Goal: Information Seeking & Learning: Learn about a topic

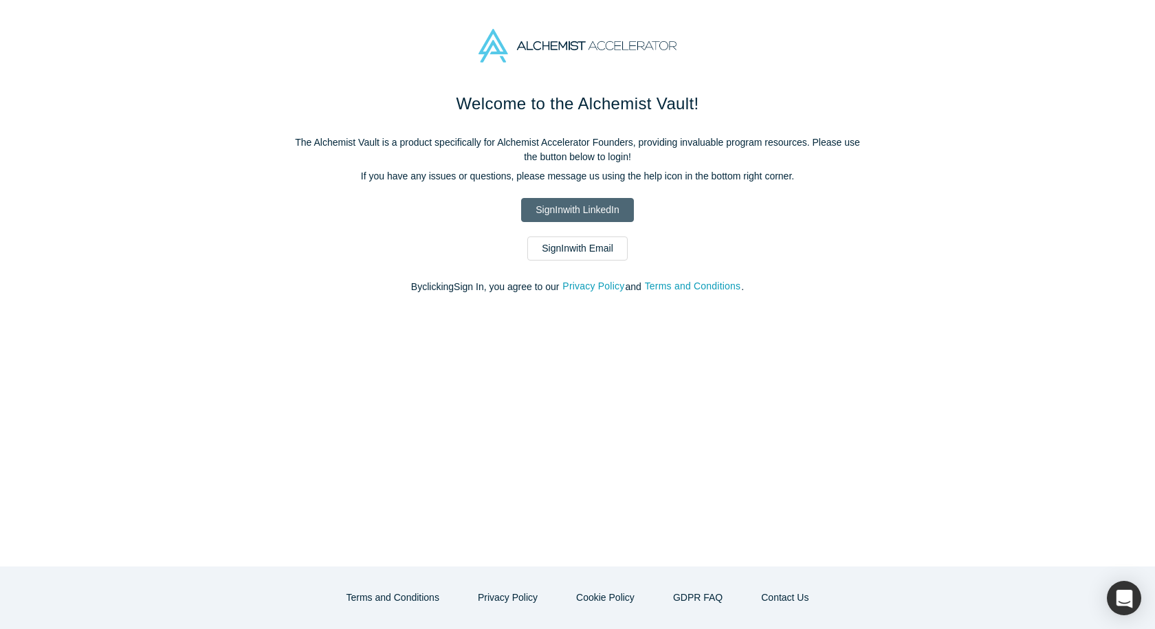
click at [584, 217] on link "Sign In with LinkedIn" at bounding box center [577, 210] width 112 height 24
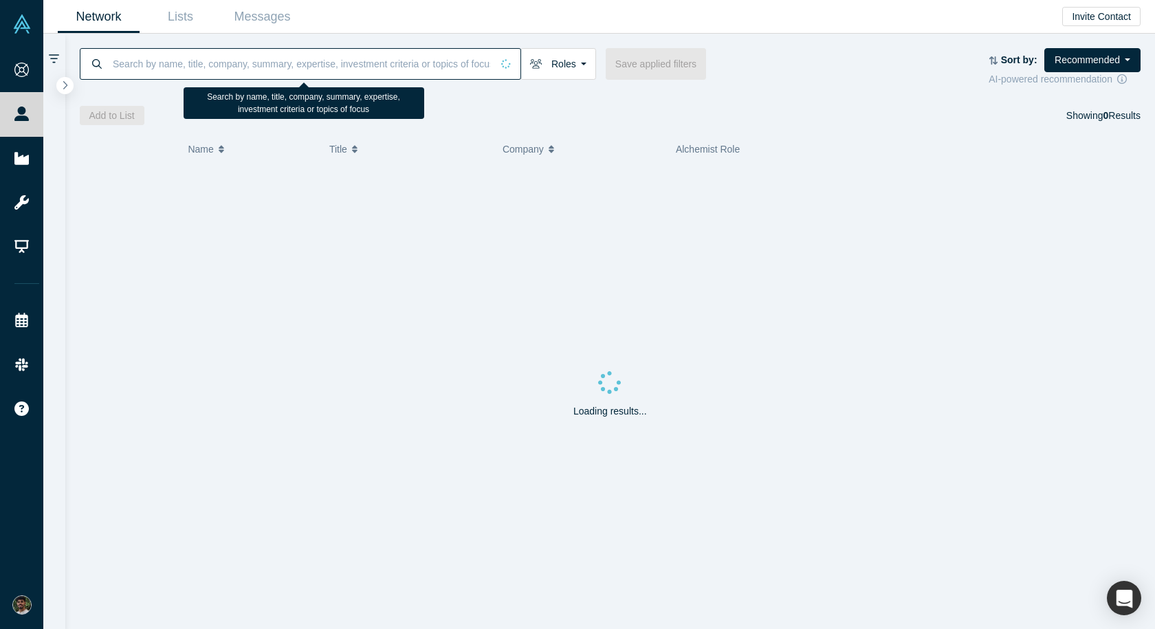
click at [186, 66] on input at bounding box center [301, 63] width 380 height 32
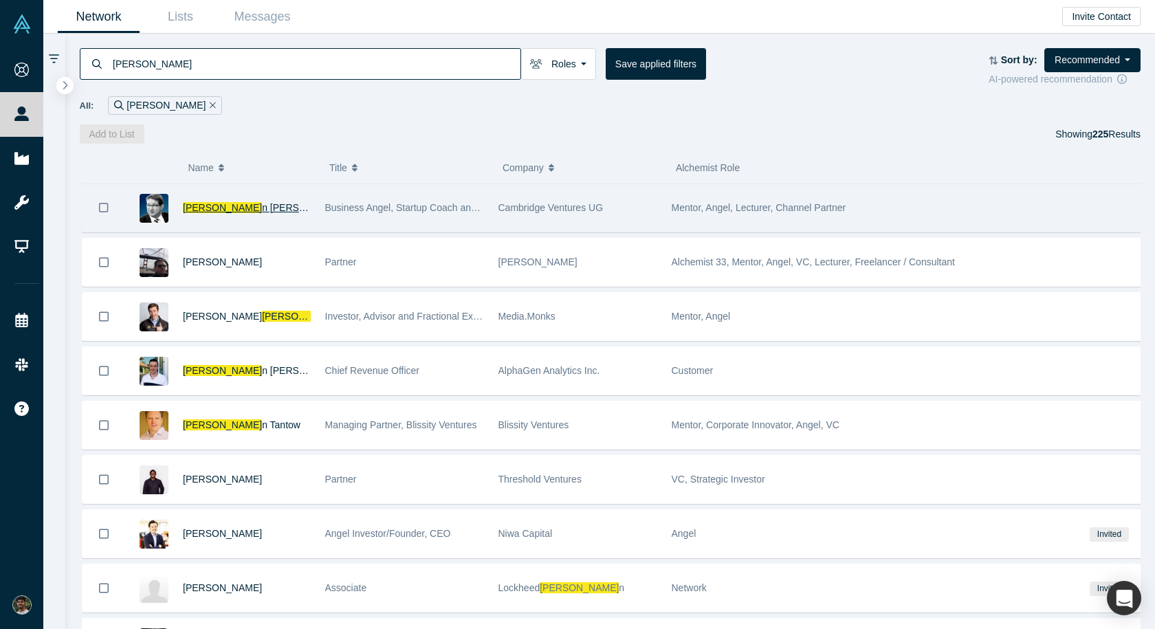
type input "[PERSON_NAME]"
click at [262, 204] on span "n [PERSON_NAME]" at bounding box center [305, 207] width 87 height 11
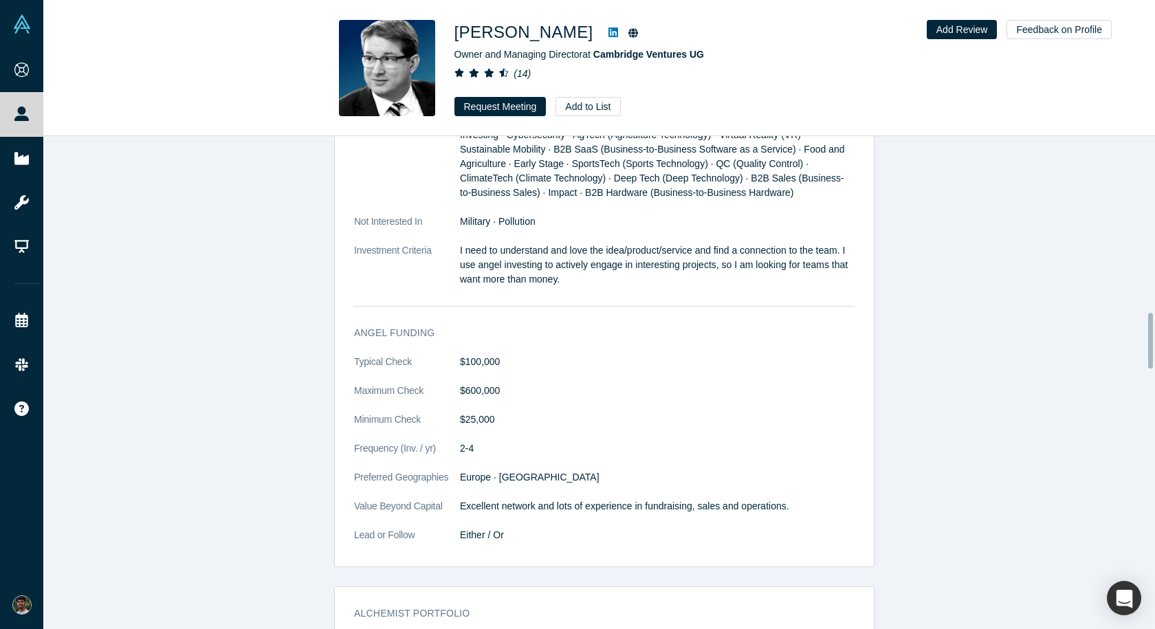
scroll to position [1556, 0]
drag, startPoint x: 452, startPoint y: 347, endPoint x: 503, endPoint y: 345, distance: 51.6
click at [503, 355] on dl "Typical Check $100,000 Maximum Check $600,000 Minimum Check $25,000 Frequency (…" at bounding box center [604, 456] width 500 height 202
click at [452, 355] on dt "Typical Check" at bounding box center [407, 369] width 106 height 29
drag, startPoint x: 456, startPoint y: 359, endPoint x: 498, endPoint y: 353, distance: 43.1
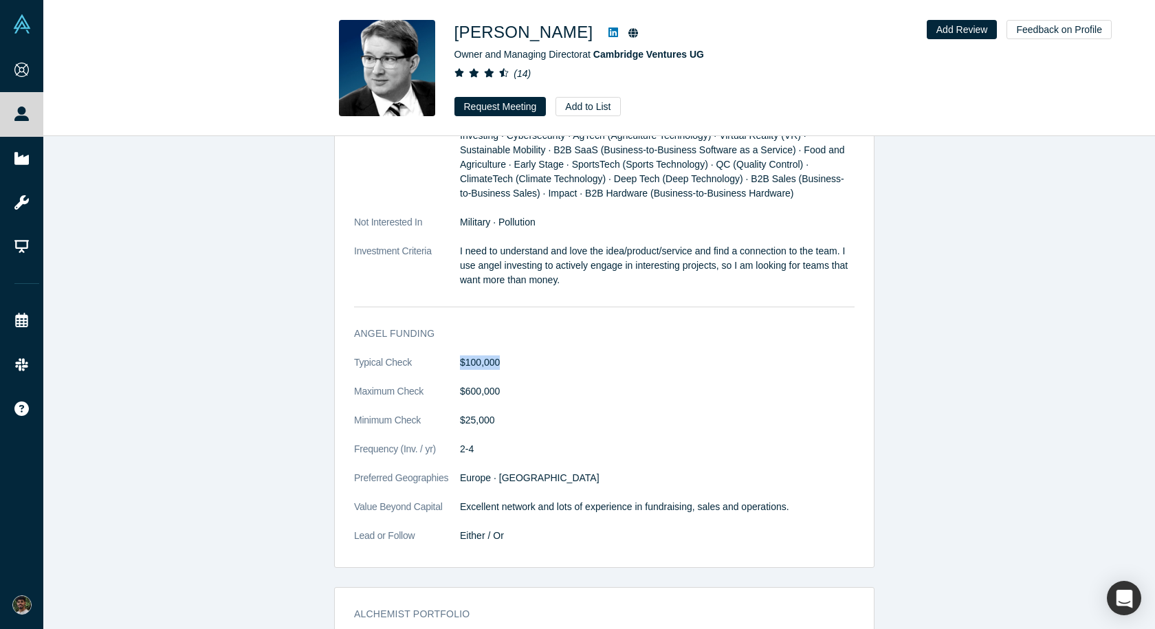
click at [498, 355] on dl "Typical Check $100,000 Maximum Check $600,000 Minimum Check $25,000 Frequency (…" at bounding box center [604, 456] width 500 height 202
click at [498, 355] on dd "$100,000" at bounding box center [657, 362] width 395 height 14
drag, startPoint x: 443, startPoint y: 387, endPoint x: 494, endPoint y: 384, distance: 50.3
click at [494, 384] on dl "Typical Check $100,000 Maximum Check $600,000 Minimum Check $25,000 Frequency (…" at bounding box center [604, 456] width 500 height 202
click at [494, 384] on dd "$600,000" at bounding box center [657, 391] width 395 height 14
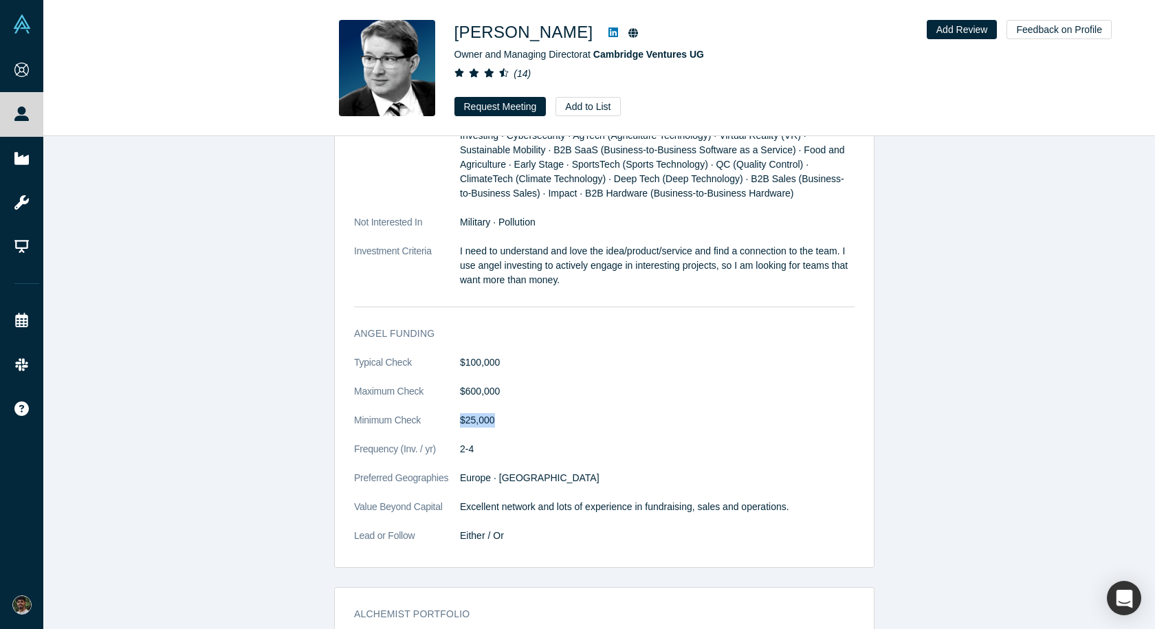
drag, startPoint x: 493, startPoint y: 404, endPoint x: 429, endPoint y: 408, distance: 64.0
click at [429, 408] on dl "Typical Check $100,000 Maximum Check $600,000 Minimum Check $25,000 Frequency (…" at bounding box center [604, 456] width 500 height 202
drag, startPoint x: 446, startPoint y: 376, endPoint x: 491, endPoint y: 377, distance: 45.4
click at [491, 377] on dl "Typical Check $100,000 Maximum Check $600,000 Minimum Check $25,000 Frequency (…" at bounding box center [604, 456] width 500 height 202
click at [491, 384] on dd "$600,000" at bounding box center [657, 391] width 395 height 14
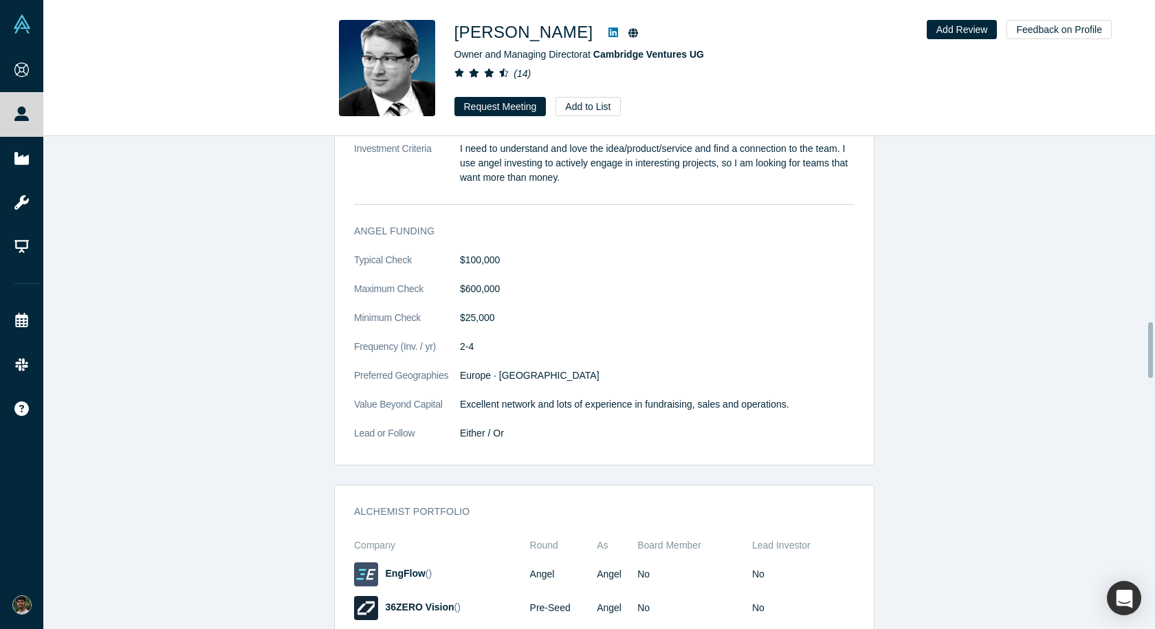
scroll to position [1688, 0]
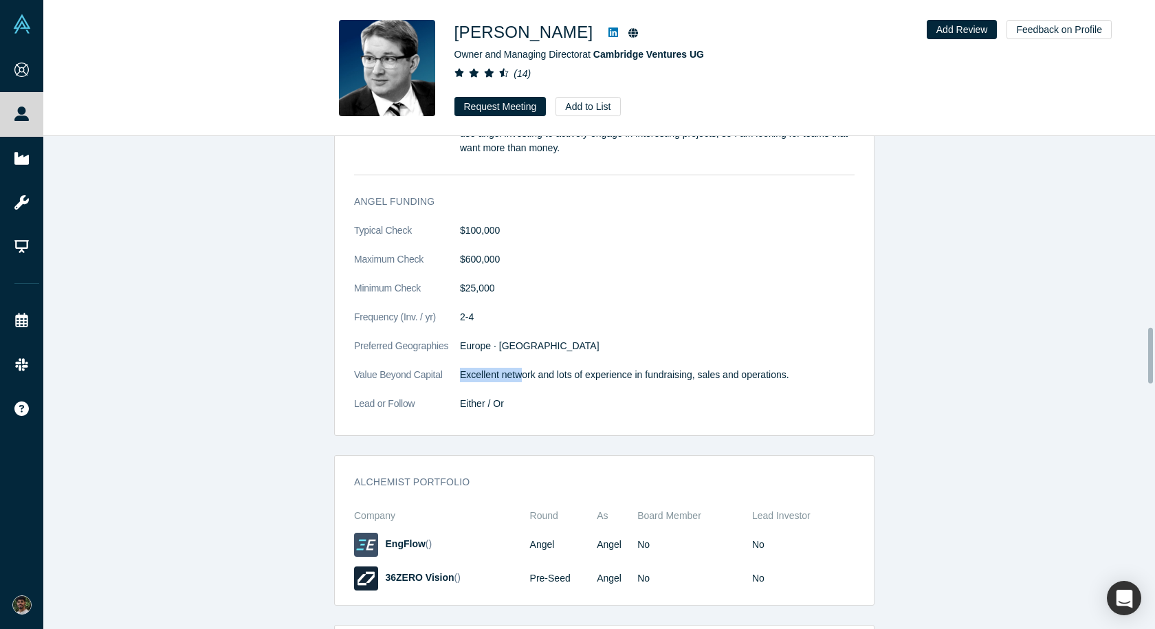
drag, startPoint x: 447, startPoint y: 359, endPoint x: 516, endPoint y: 360, distance: 68.7
click at [516, 360] on dl "Typical Check $100,000 Maximum Check $600,000 Minimum Check $25,000 Frequency (…" at bounding box center [604, 324] width 500 height 202
click at [516, 368] on p "Excellent network and lots of experience in fundraising, sales and operations." at bounding box center [657, 375] width 395 height 14
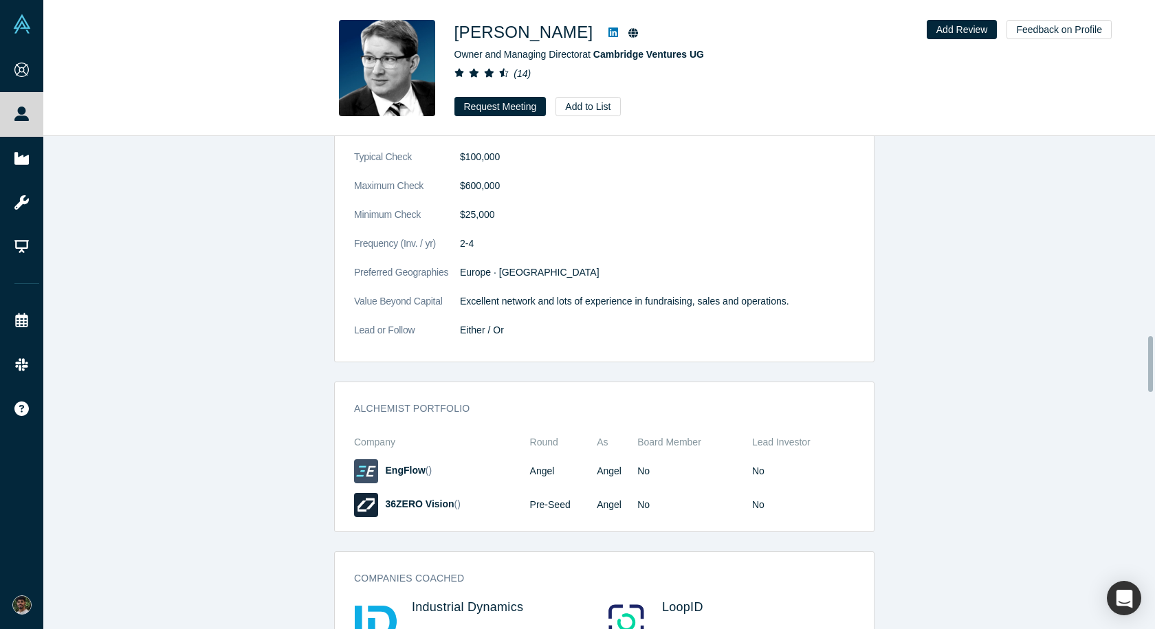
scroll to position [1763, 0]
click at [443, 293] on dt "Value Beyond Capital" at bounding box center [407, 307] width 106 height 29
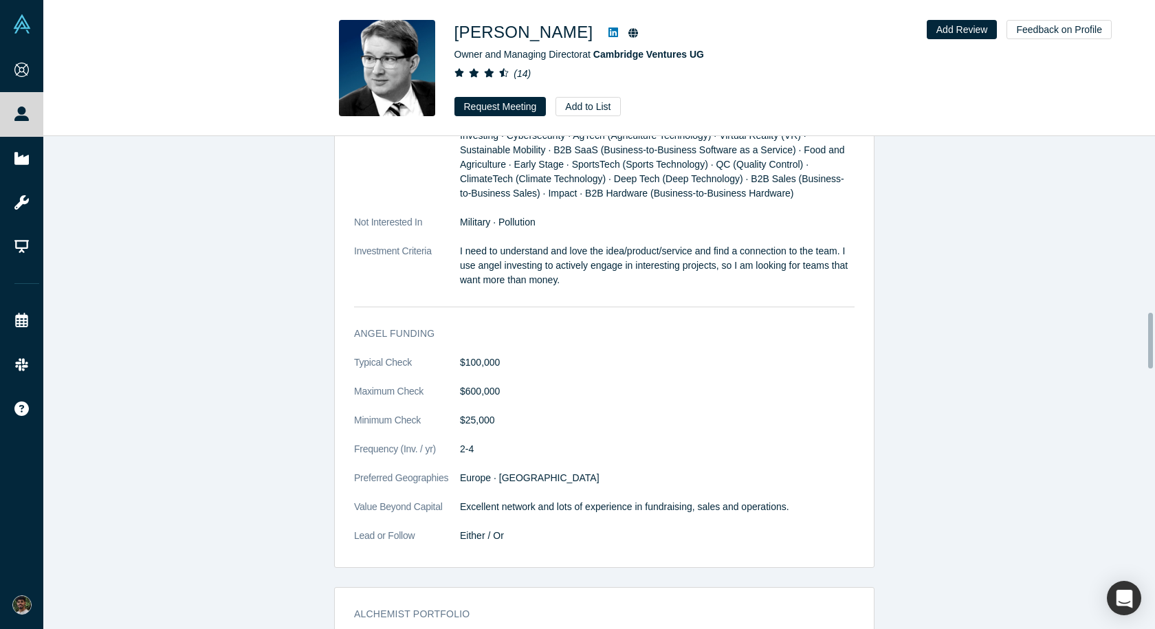
scroll to position [1555, 0]
drag, startPoint x: 716, startPoint y: 254, endPoint x: 740, endPoint y: 267, distance: 27.7
click at [740, 267] on p "I need to understand and love the idea/product/service and find a connection to…" at bounding box center [657, 266] width 395 height 43
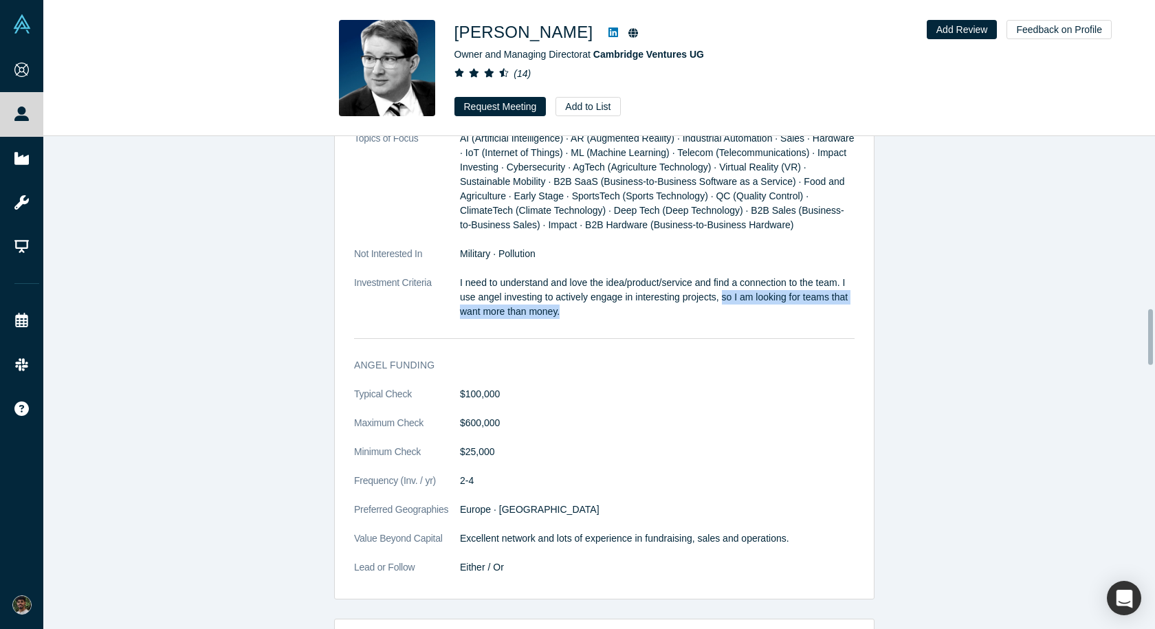
scroll to position [1525, 0]
click at [684, 305] on dl "Topics of Focus AI (Artificial Intelligence) · AR (Augmented Reality) · Industr…" at bounding box center [604, 232] width 500 height 202
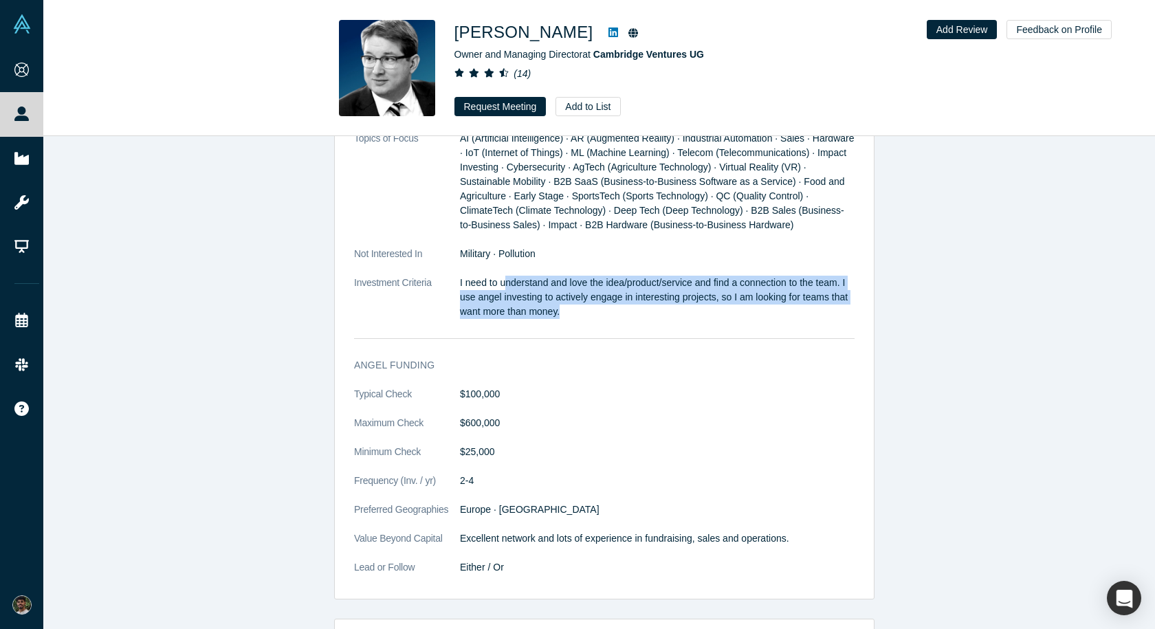
drag, startPoint x: 684, startPoint y: 305, endPoint x: 498, endPoint y: 264, distance: 190.1
click at [498, 264] on dl "Topics of Focus AI (Artificial Intelligence) · AR (Augmented Reality) · Industr…" at bounding box center [604, 232] width 500 height 202
click at [498, 276] on p "I need to understand and love the idea/product/service and find a connection to…" at bounding box center [657, 297] width 395 height 43
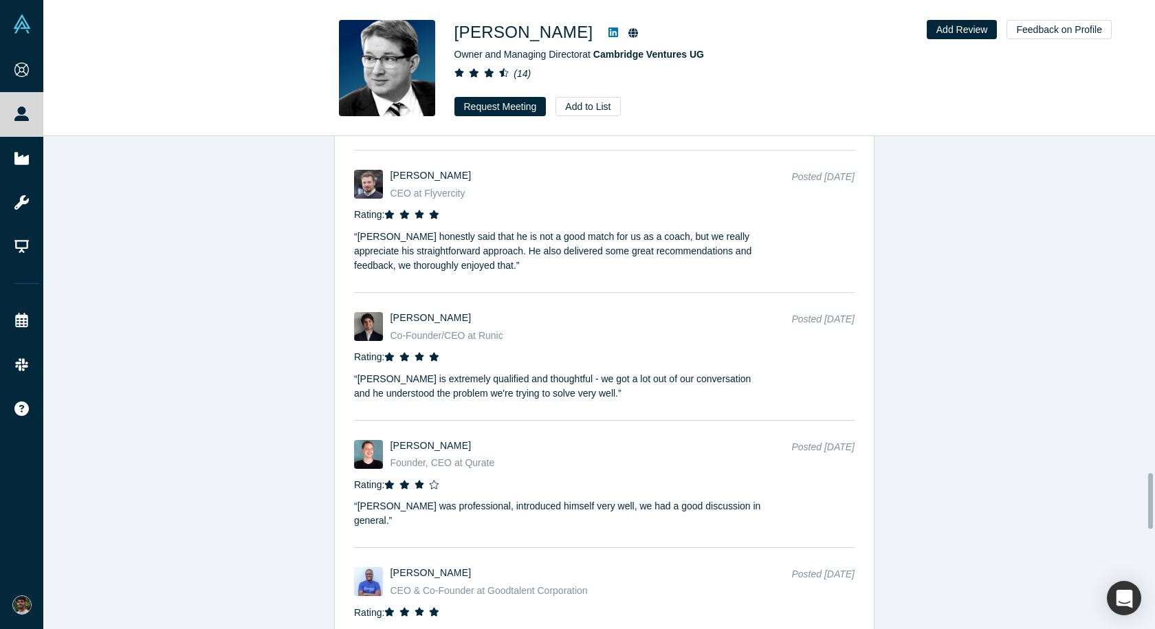
scroll to position [2937, 0]
